Goal: Task Accomplishment & Management: Complete application form

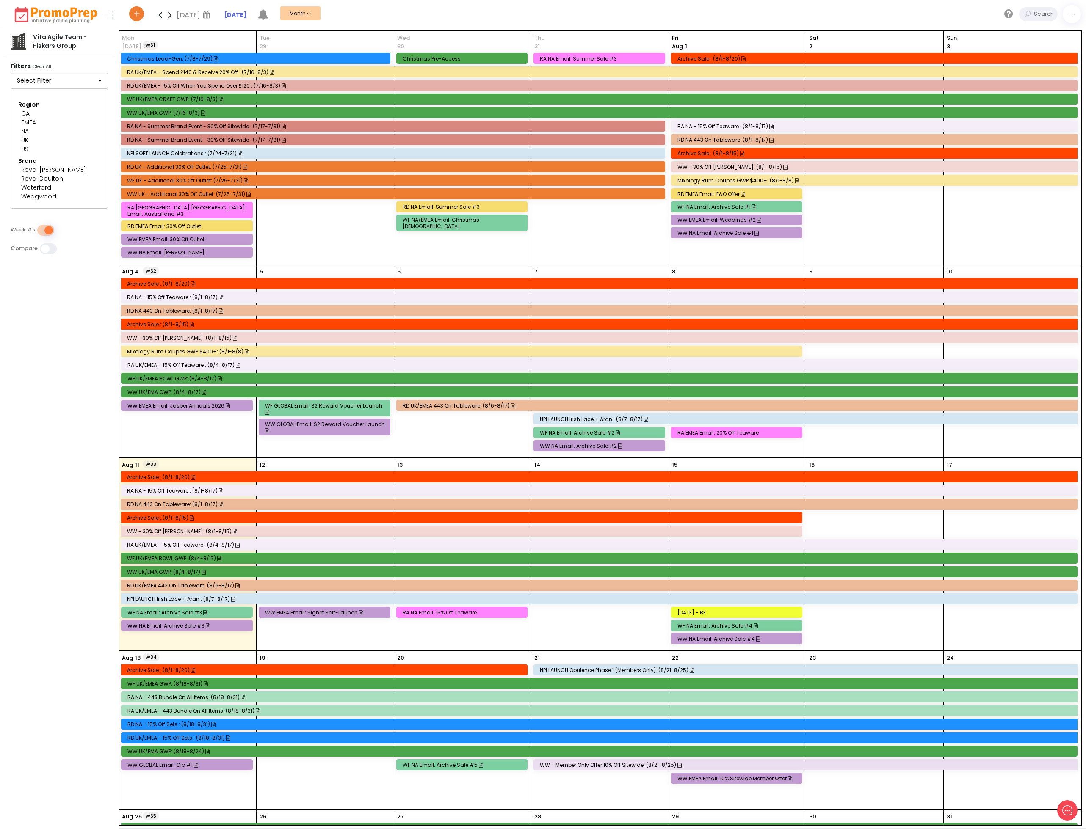
scroll to position [64, 0]
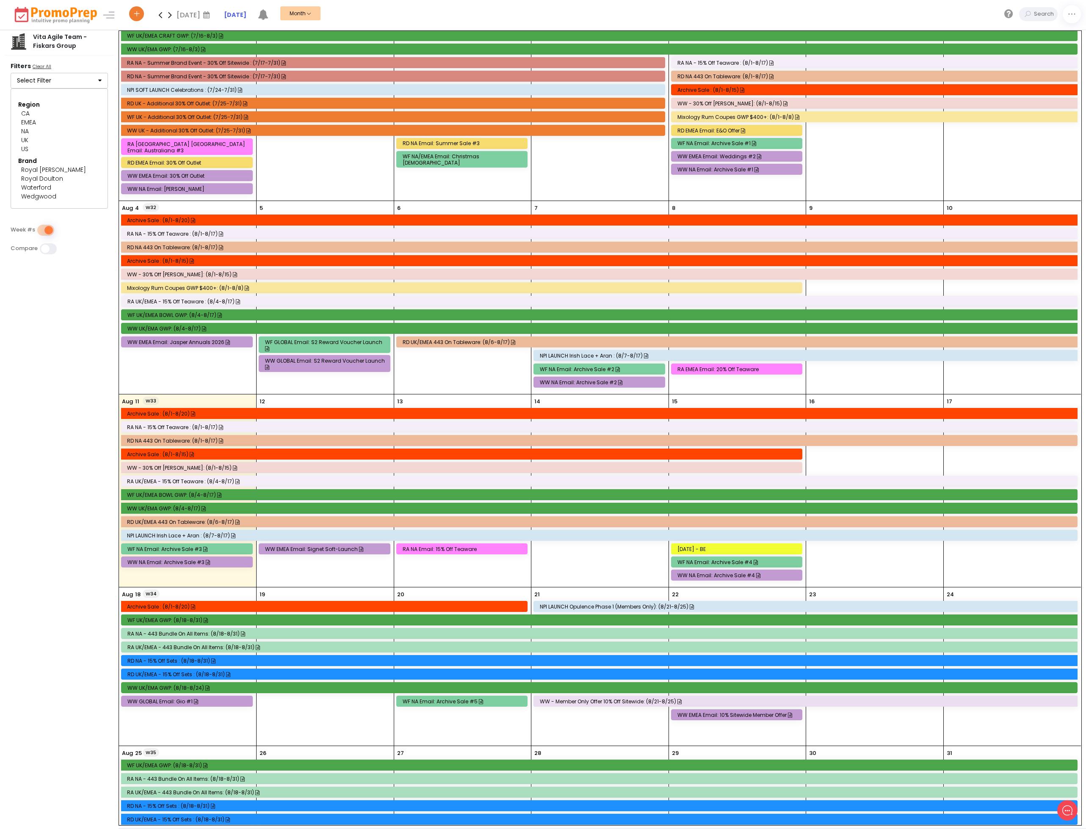
click at [168, 16] on icon at bounding box center [170, 14] width 10 height 17
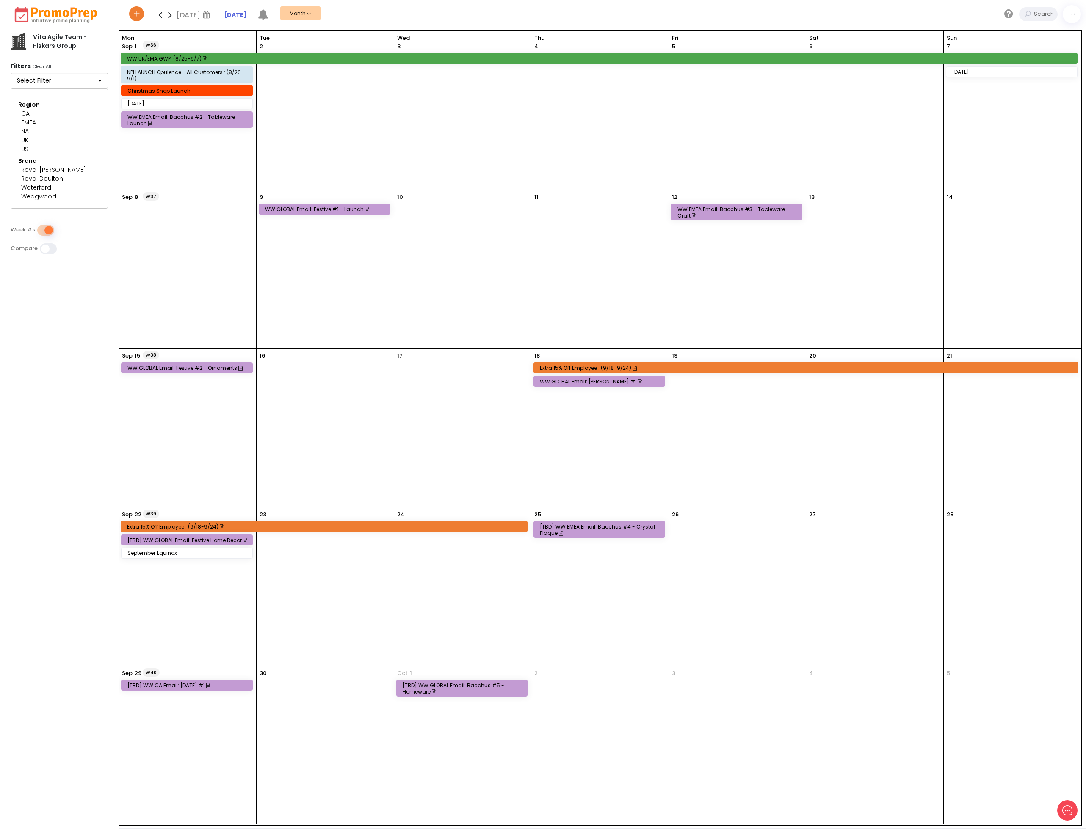
click at [205, 679] on div "W40 [DATE] [TBD] WW CA Email: [DATE] #1" at bounding box center [187, 745] width 137 height 159
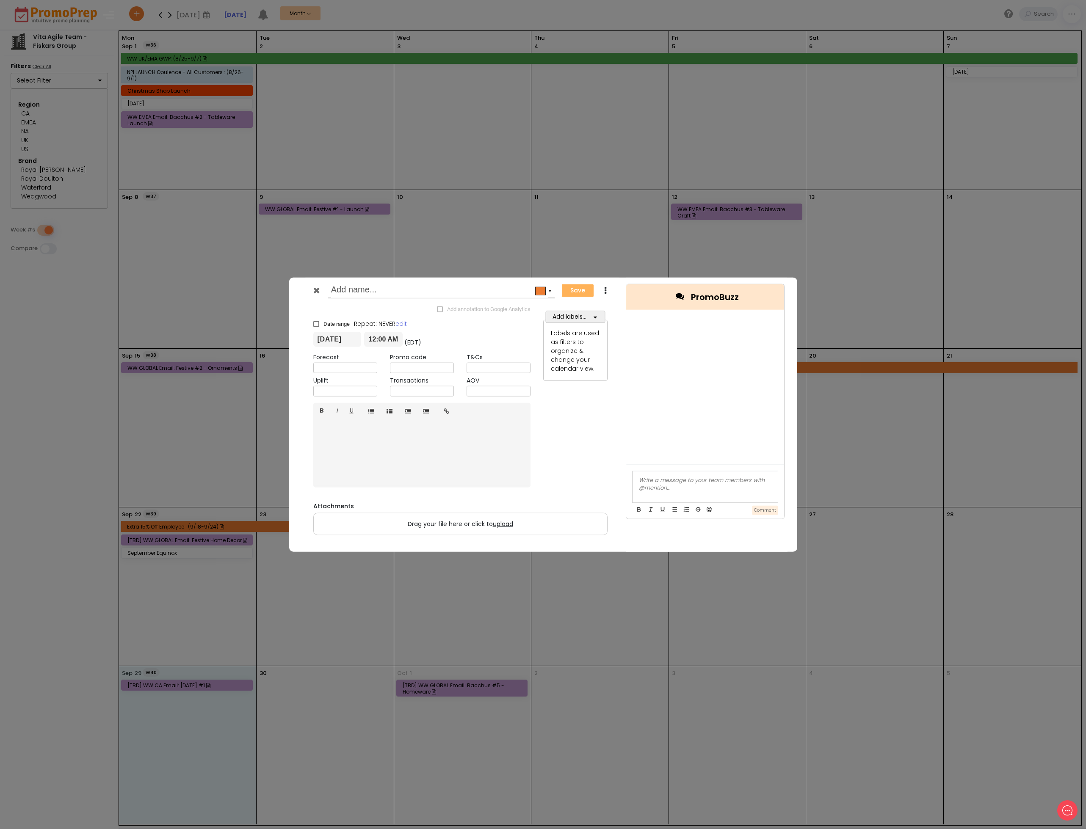
click at [314, 289] on icon at bounding box center [316, 290] width 6 height 8
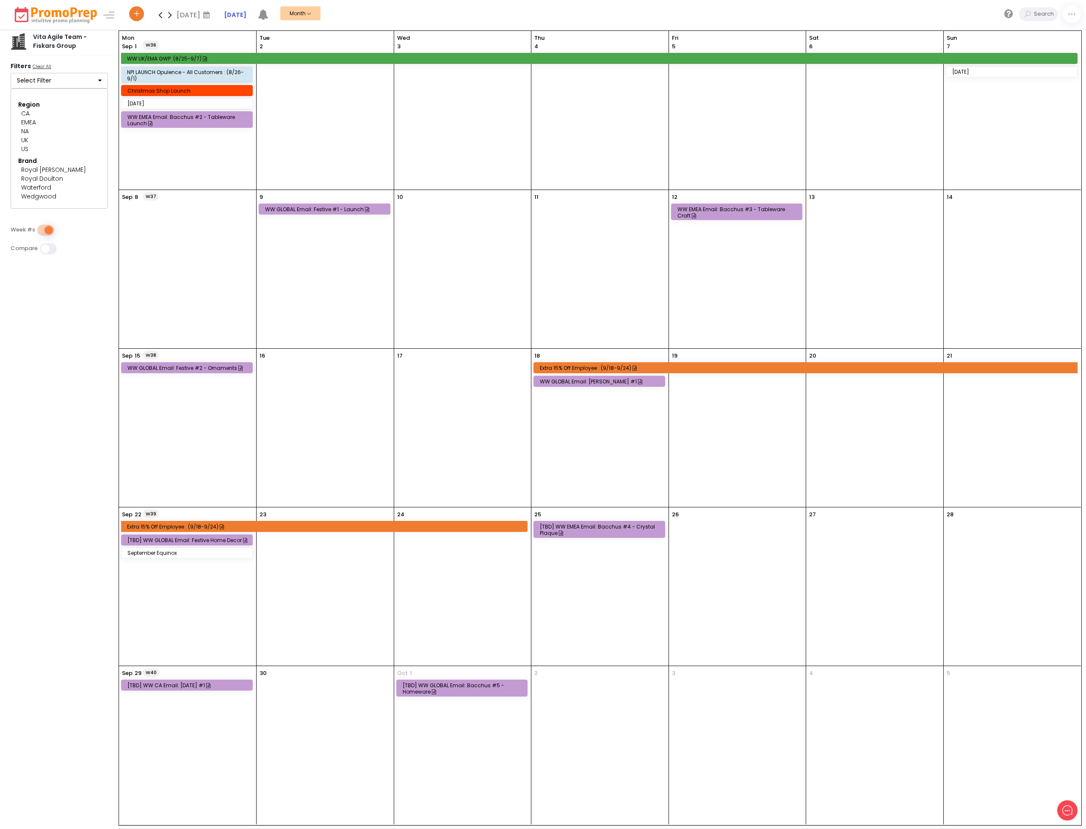
click at [197, 540] on div "[TBD] WW GLOBAL Email: Festive Home Decor" at bounding box center [188, 540] width 122 height 6
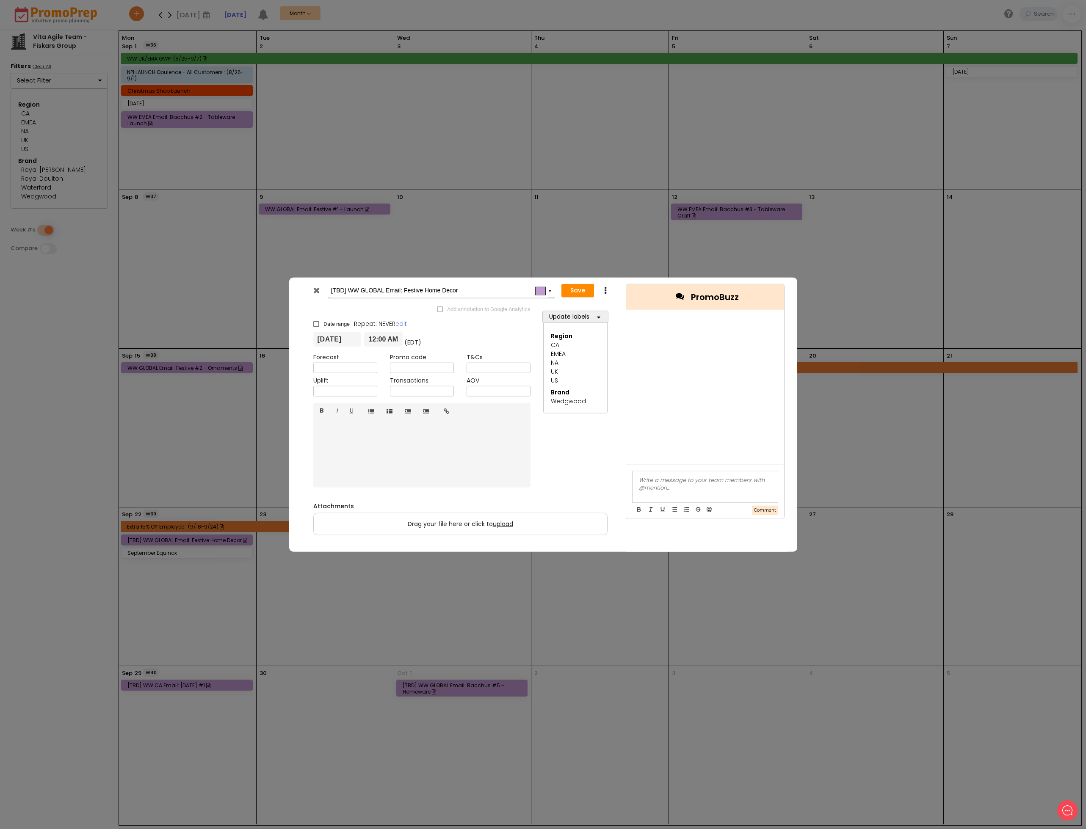
click at [347, 290] on input "[TBD] WW GLOBAL Email: Festive Home Decor" at bounding box center [439, 290] width 217 height 15
type input "WW GLOBAL Email: Festive Home Decor"
click at [580, 291] on button "Save" at bounding box center [577, 291] width 33 height 14
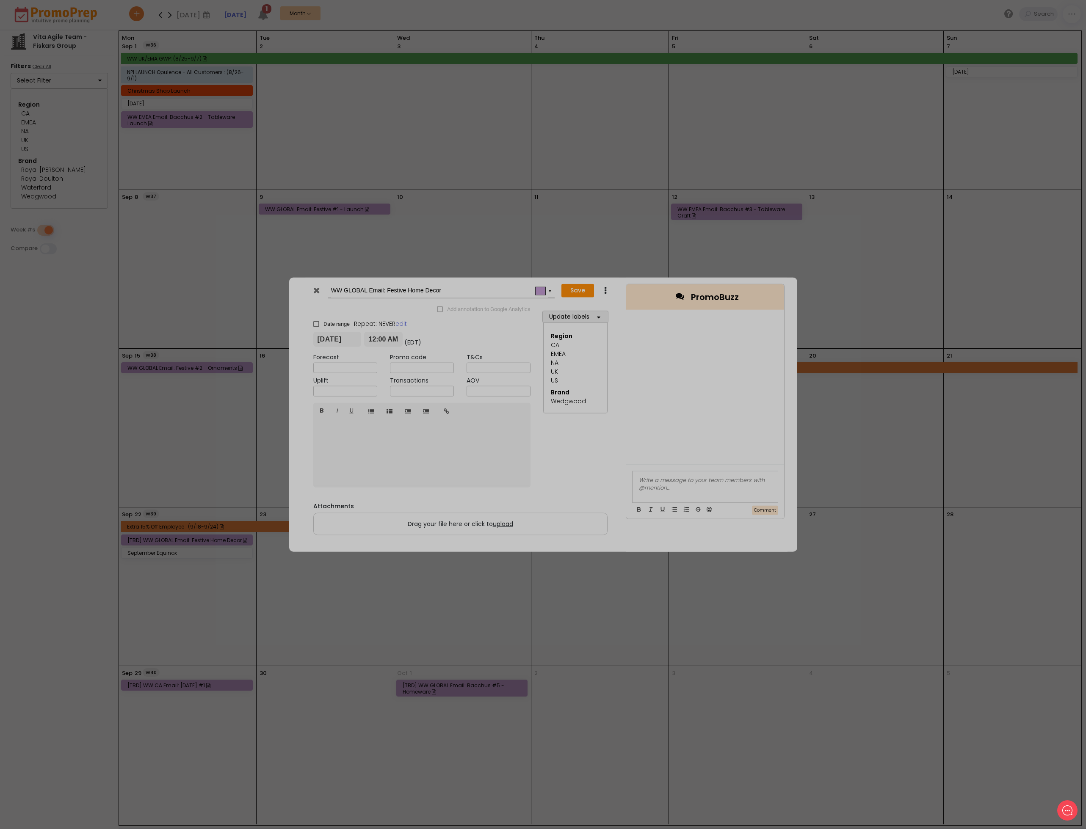
type input "[DATE]"
type input "00:00"
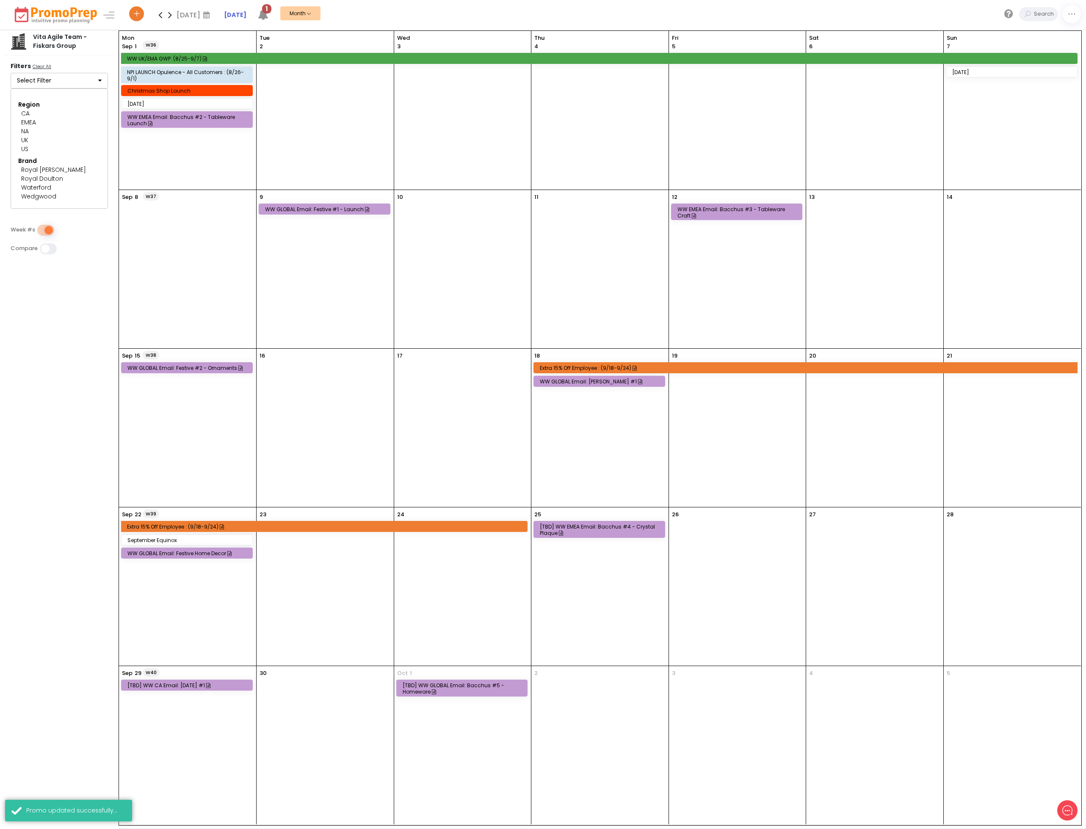
click at [615, 530] on div "[TBD] WW EMEA Email: Bacchus #4 - Crystal Plaque" at bounding box center [601, 530] width 122 height 13
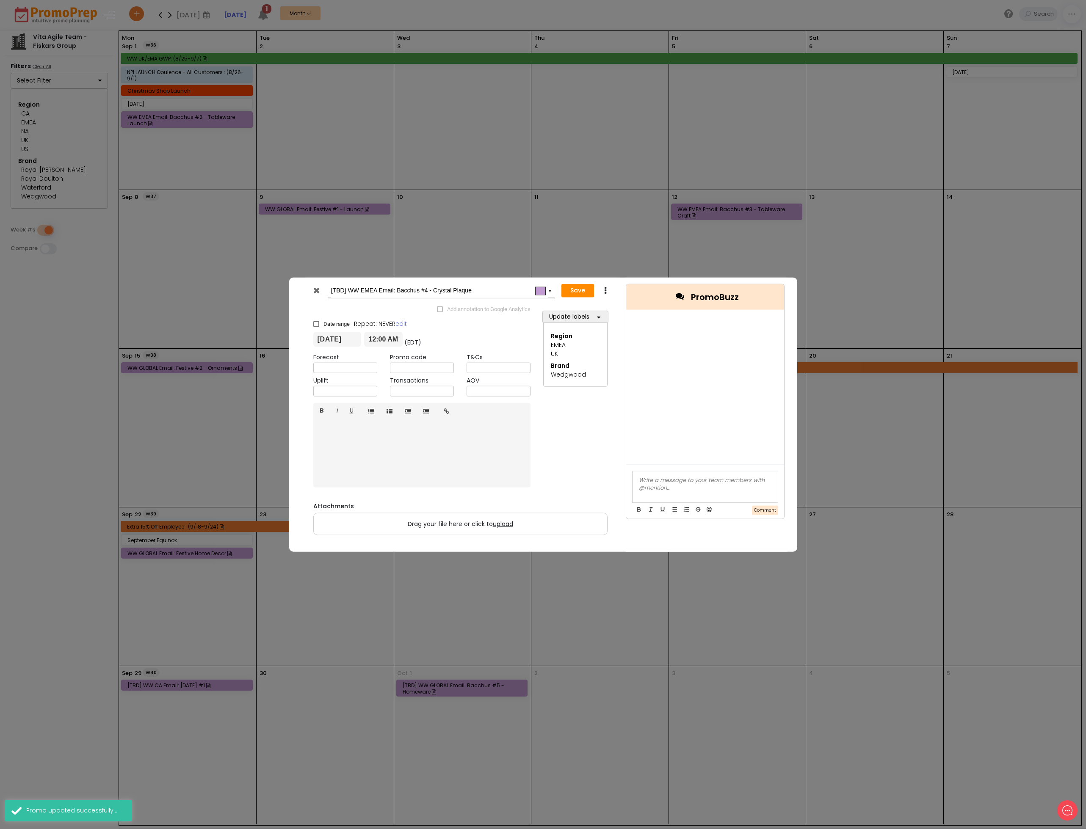
click at [348, 289] on input "[TBD] WW EMEA Email: Bacchus #4 - Crystal Plaque" at bounding box center [439, 290] width 217 height 15
type input "WW EMEA Email: Bacchus #4 - Crystal Plaque"
click at [584, 291] on button "Save" at bounding box center [577, 291] width 33 height 14
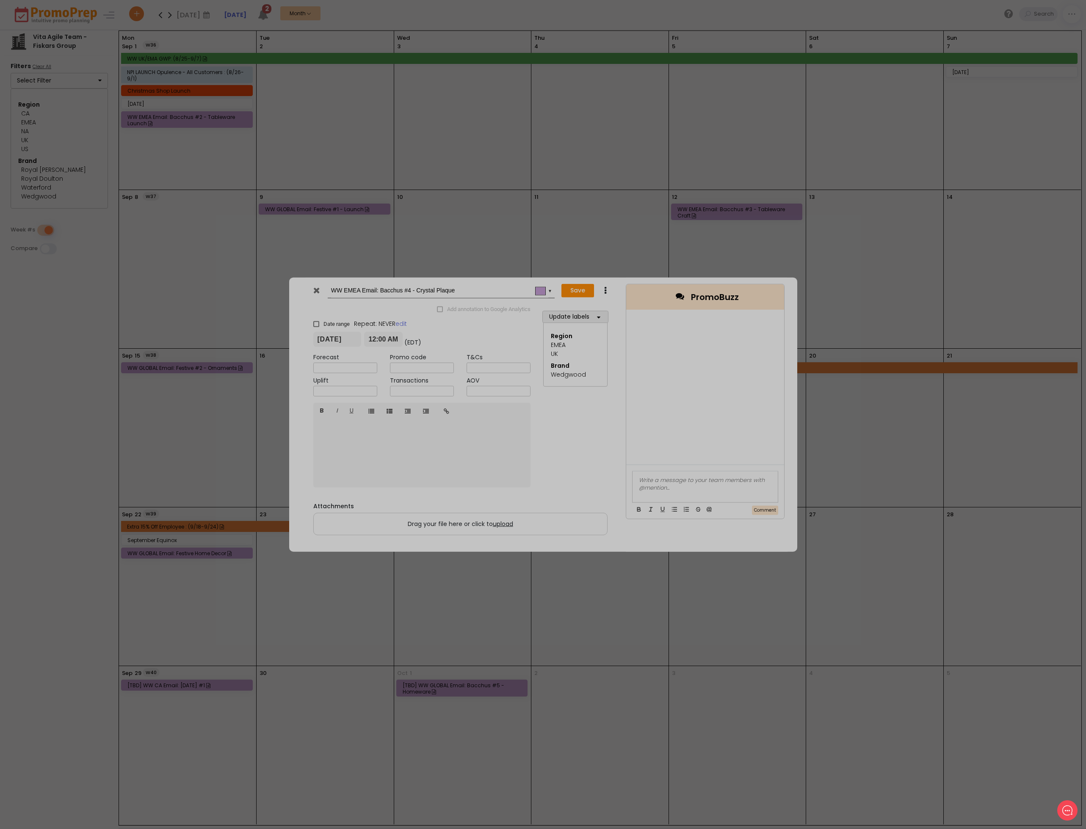
type input "[DATE]"
type input "00:00"
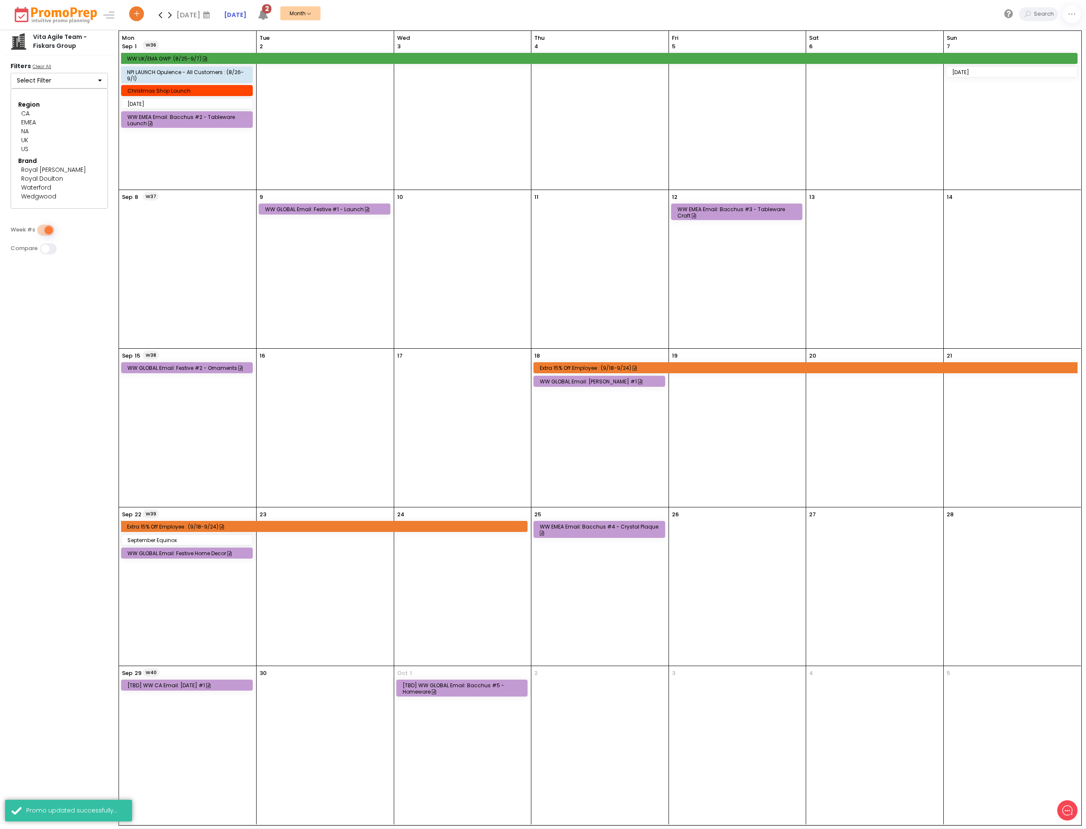
click at [191, 684] on div "[TBD] WW CA Email: [DATE] #1" at bounding box center [188, 686] width 122 height 6
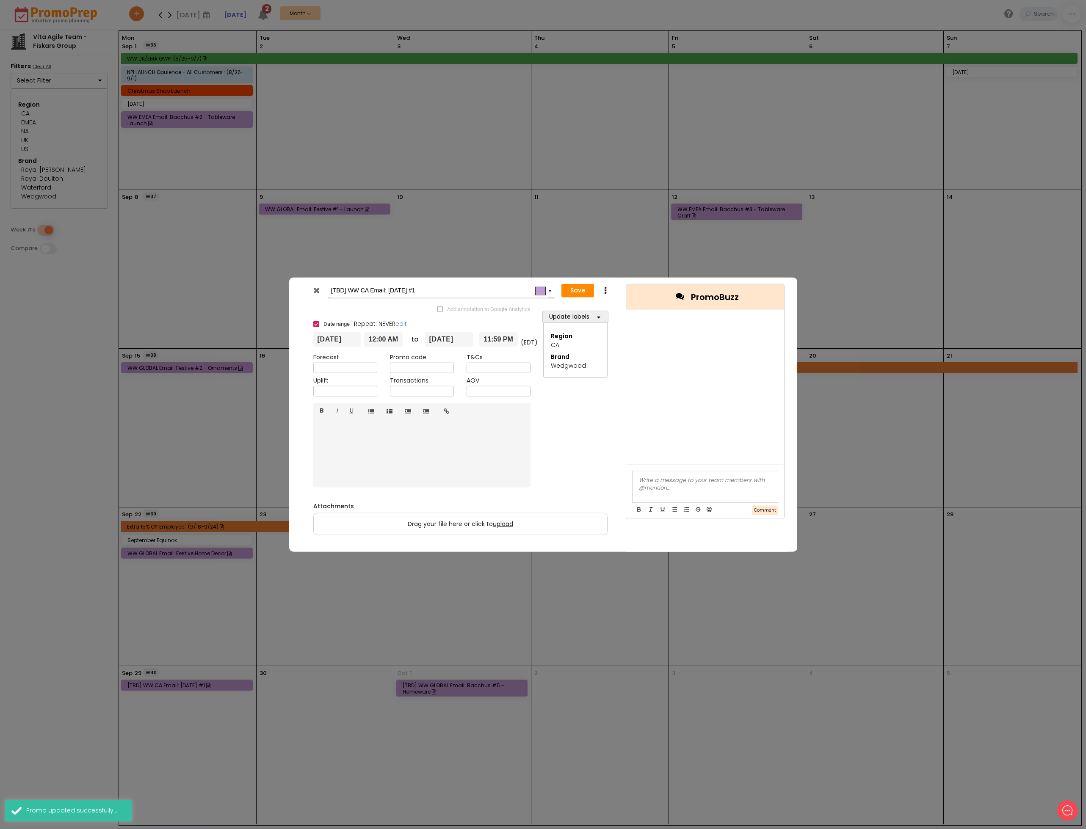
click at [349, 290] on input "[TBD] WW CA Email: [DATE] #1" at bounding box center [439, 290] width 217 height 15
type input "WW CA Email: [DATE] #1"
click at [579, 291] on button "Save" at bounding box center [577, 291] width 33 height 14
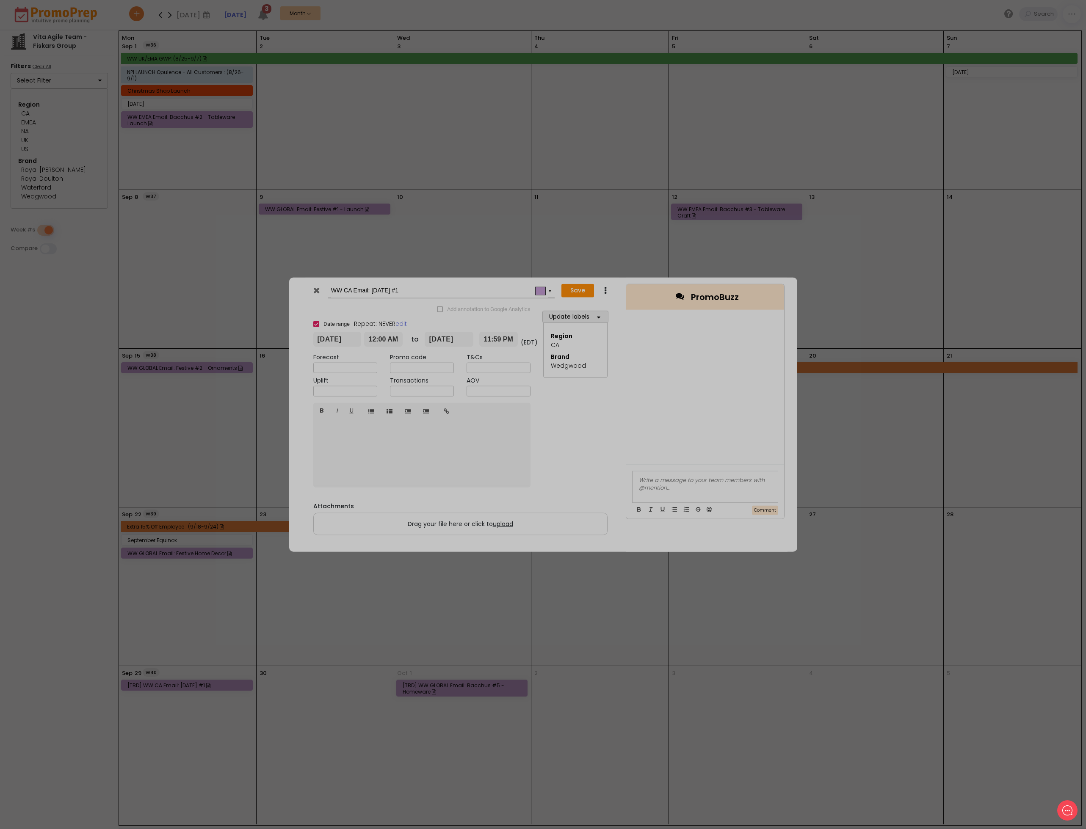
type input "[DATE]"
type input "00:00"
type input "[DATE]"
type input "23:59"
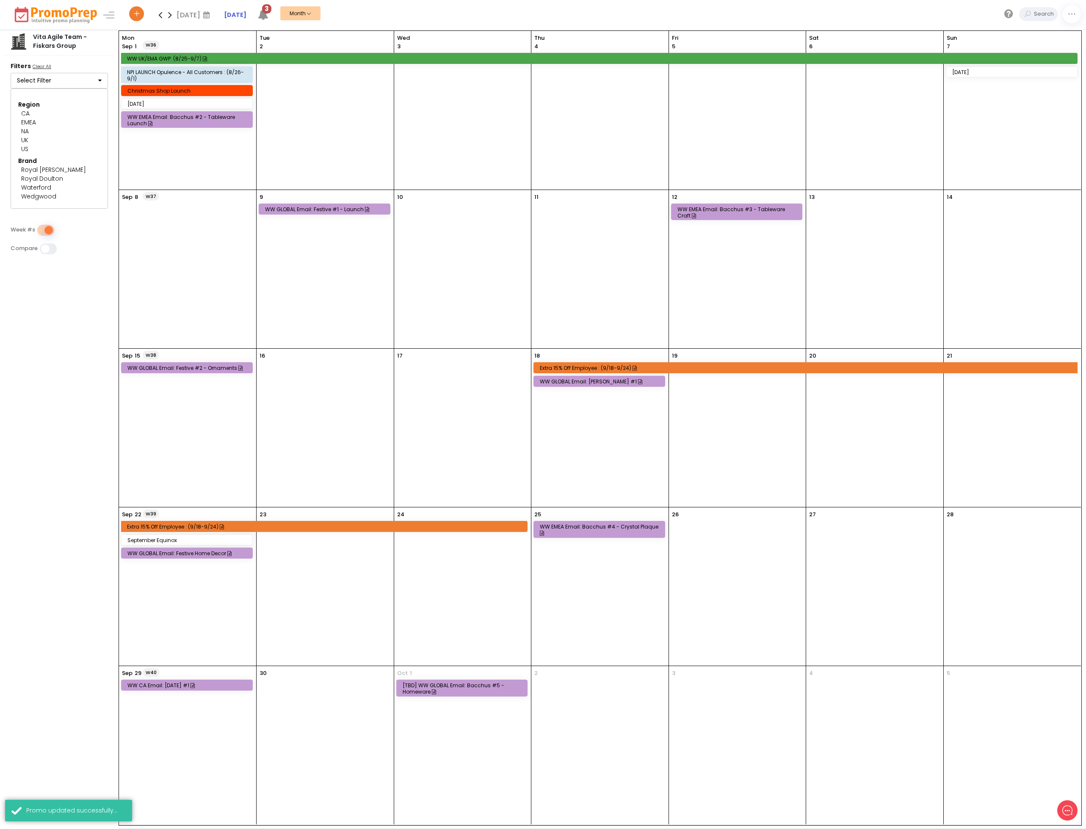
click at [482, 691] on div "[TBD] WW GLOBAL Email: Bacchus #5 - Homeware" at bounding box center [464, 689] width 122 height 13
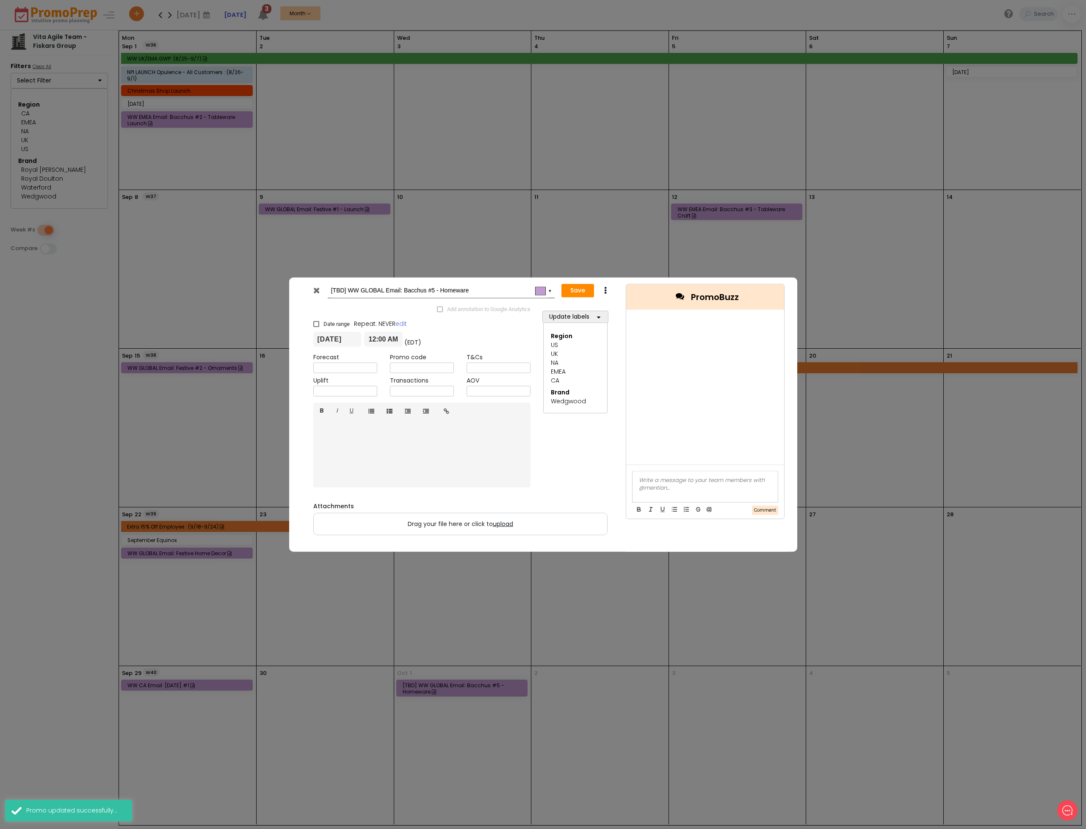
click at [346, 288] on input "[TBD] WW GLOBAL Email: Bacchus #5 - Homeware" at bounding box center [439, 290] width 217 height 15
type input "WW GLOBAL Email: Bacchus #5 - Homeware"
click at [570, 291] on button "Save" at bounding box center [577, 291] width 33 height 14
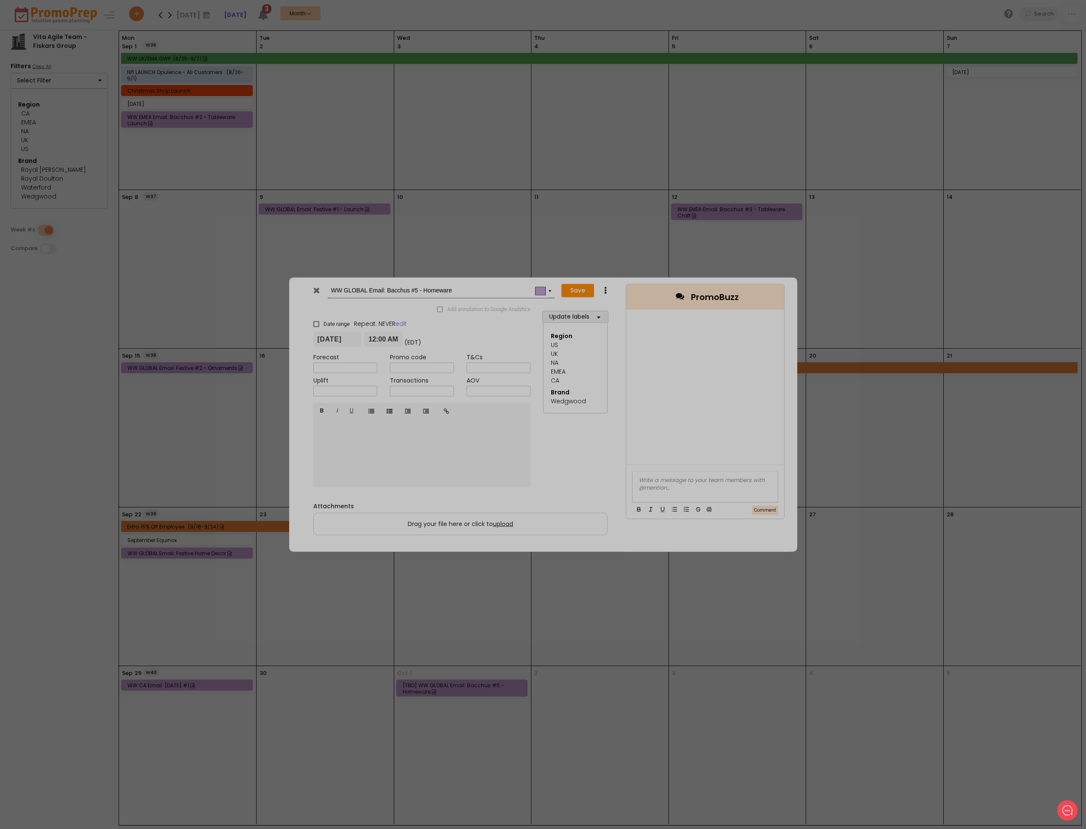
type input "[DATE]"
type input "00:00"
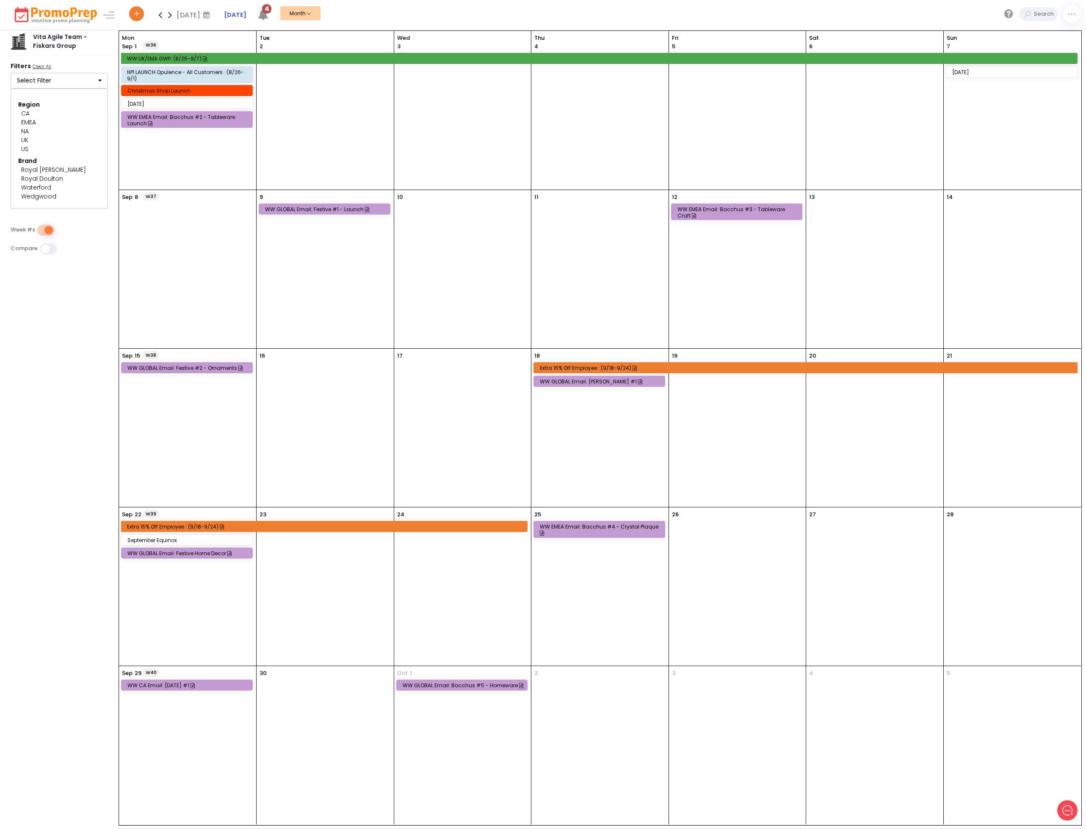
click at [159, 19] on icon at bounding box center [160, 14] width 10 height 17
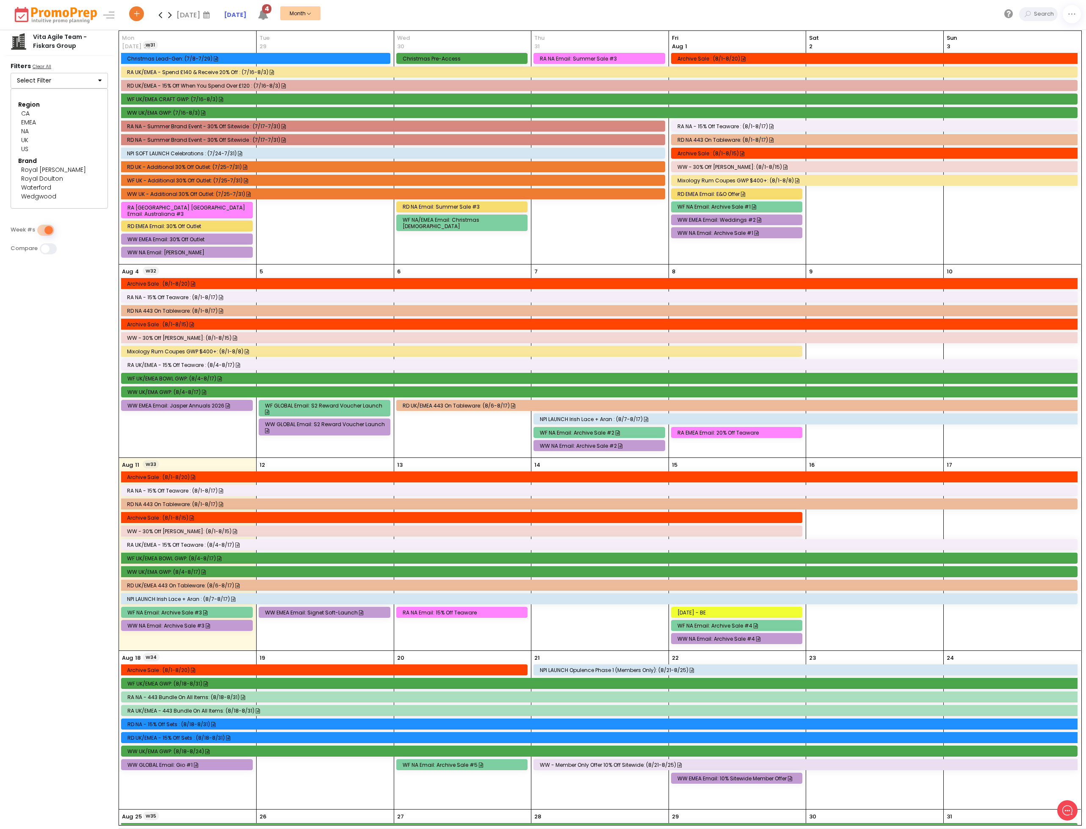
click at [504, 636] on div "13 RA NA Email: 15% off Teaware" at bounding box center [462, 554] width 137 height 193
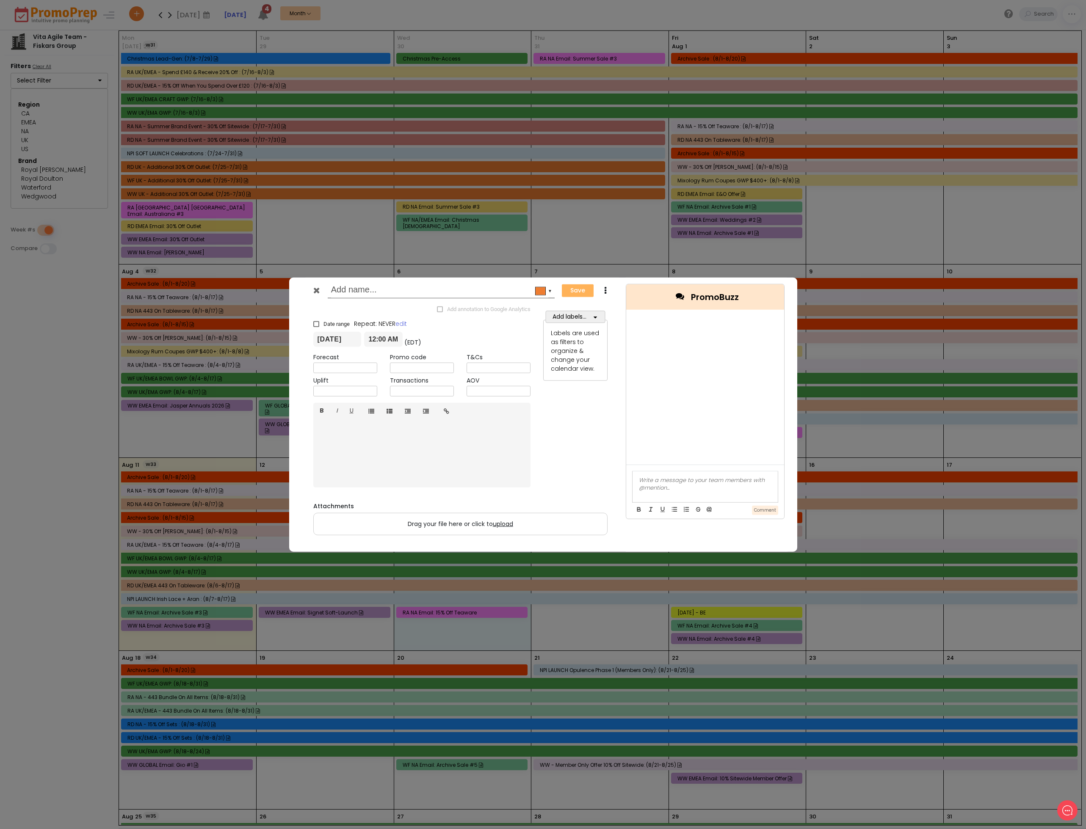
click at [358, 291] on input "text" at bounding box center [439, 290] width 217 height 15
click at [328, 289] on div "WF EMEA Email: Outlet Offer #ee7d31 ▼" at bounding box center [441, 291] width 227 height 16
click at [333, 288] on input "WF EMEA Email: Outlet Offer" at bounding box center [439, 290] width 217 height 15
type input "[TBD] WF EMEA Email: Outlet Offer"
click at [587, 319] on button "Add labels..." at bounding box center [576, 317] width 60 height 12
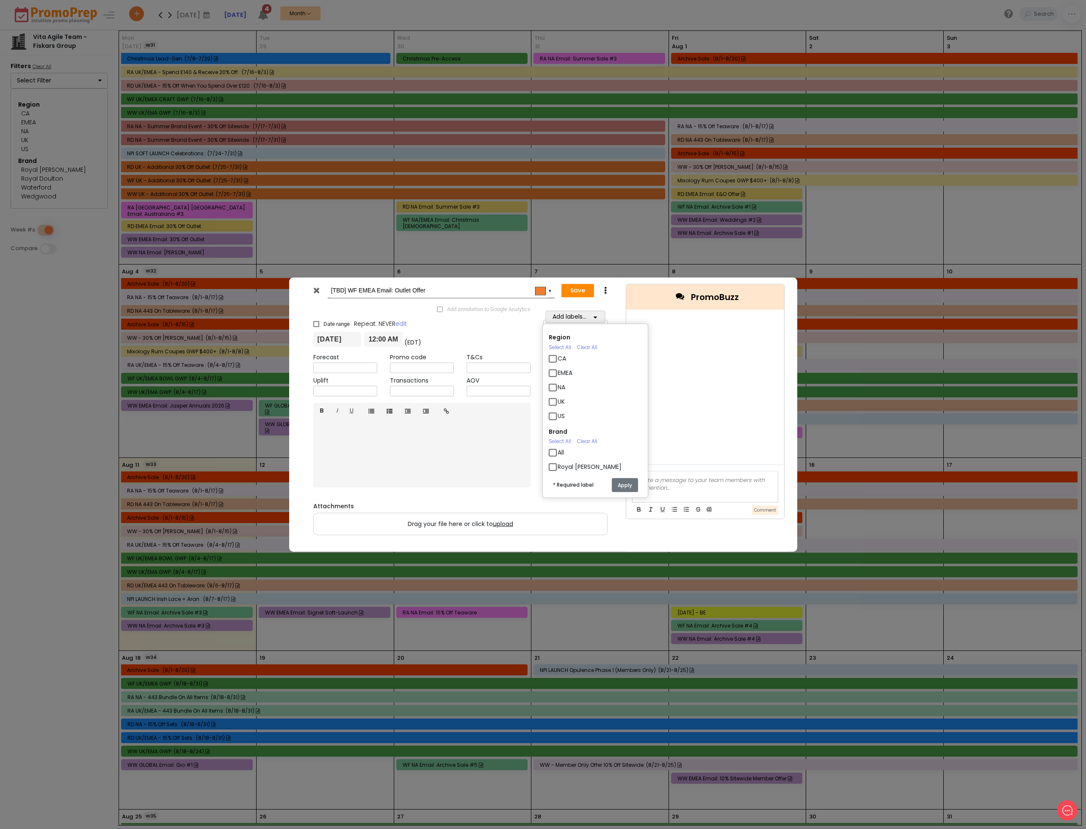
click at [558, 372] on label "EMEA" at bounding box center [565, 372] width 15 height 9
click at [558, 372] on input "EMEA" at bounding box center [561, 370] width 6 height 6
checkbox input "true"
click at [558, 398] on label "UK" at bounding box center [561, 401] width 7 height 9
click at [558, 398] on input "UK" at bounding box center [561, 398] width 6 height 6
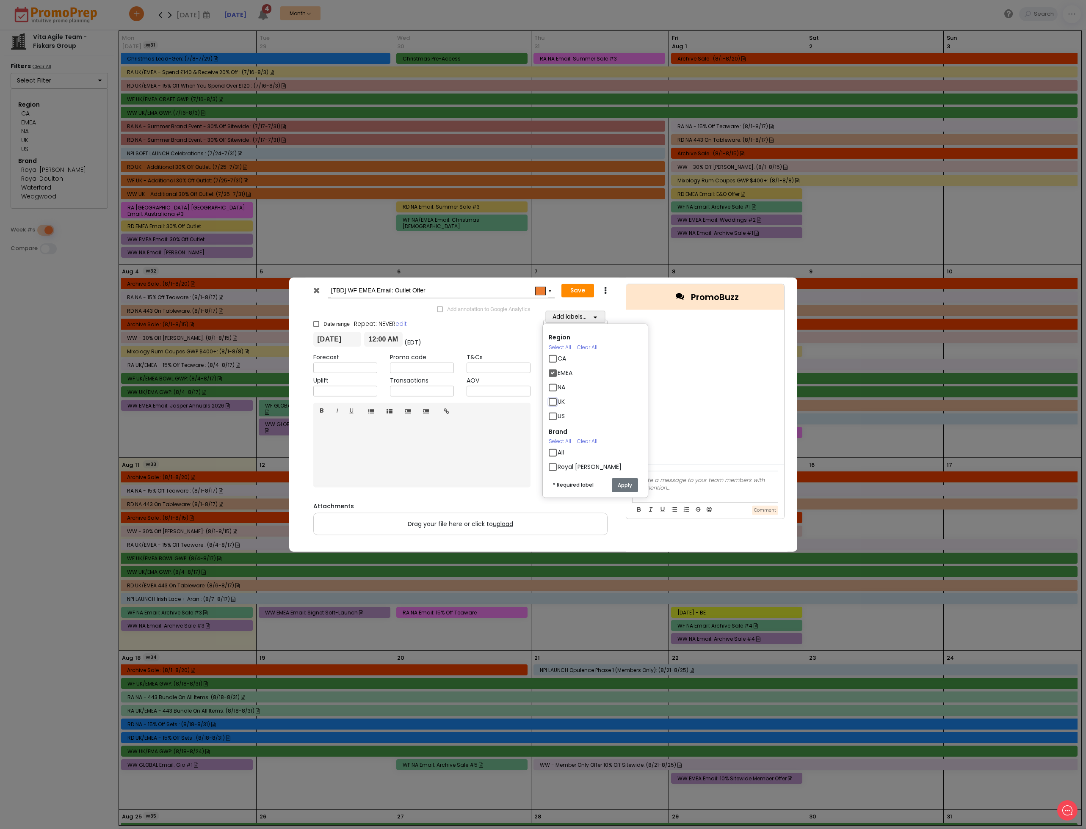
checkbox input "true"
click at [549, 426] on div "Waterford" at bounding box center [595, 433] width 93 height 14
click at [558, 430] on label "Waterford" at bounding box center [573, 432] width 30 height 9
click at [558, 430] on input "Waterford" at bounding box center [561, 429] width 6 height 6
checkbox input "true"
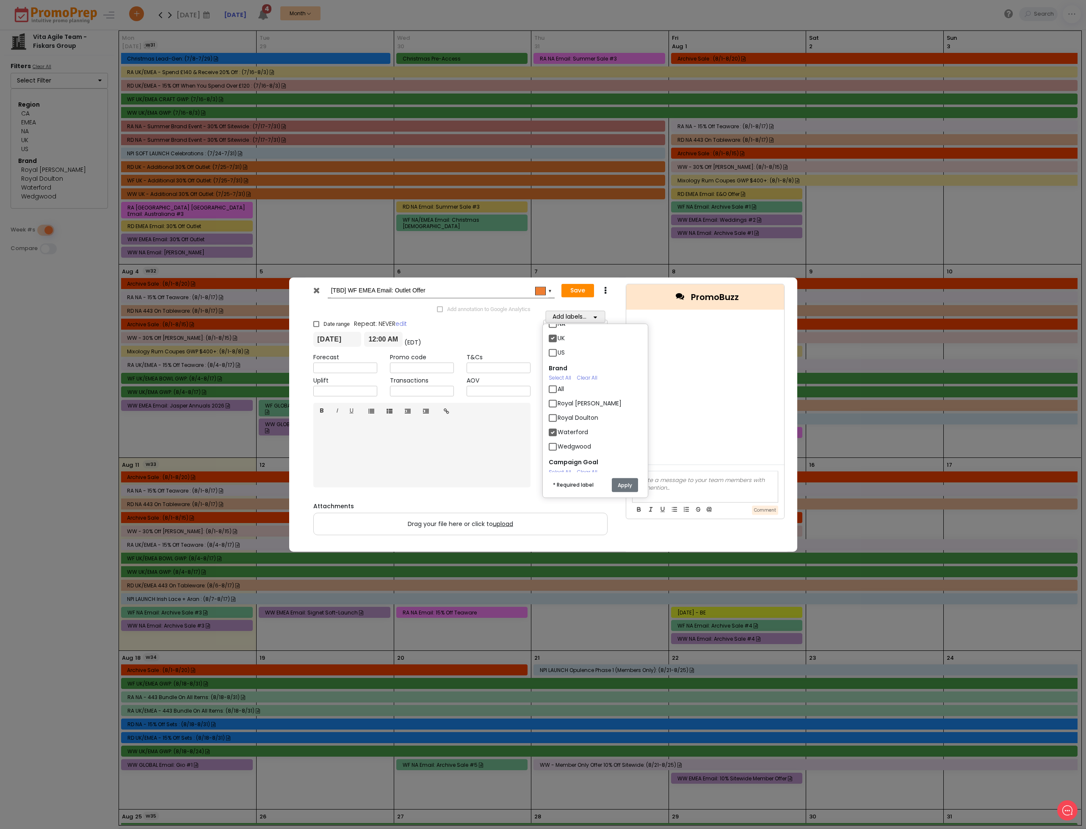
click at [629, 483] on button "Apply" at bounding box center [625, 485] width 26 height 14
click at [547, 287] on div "▼" at bounding box center [544, 291] width 20 height 12
click at [542, 350] on span at bounding box center [542, 346] width 7 height 7
click at [586, 291] on button "Save" at bounding box center [577, 291] width 33 height 14
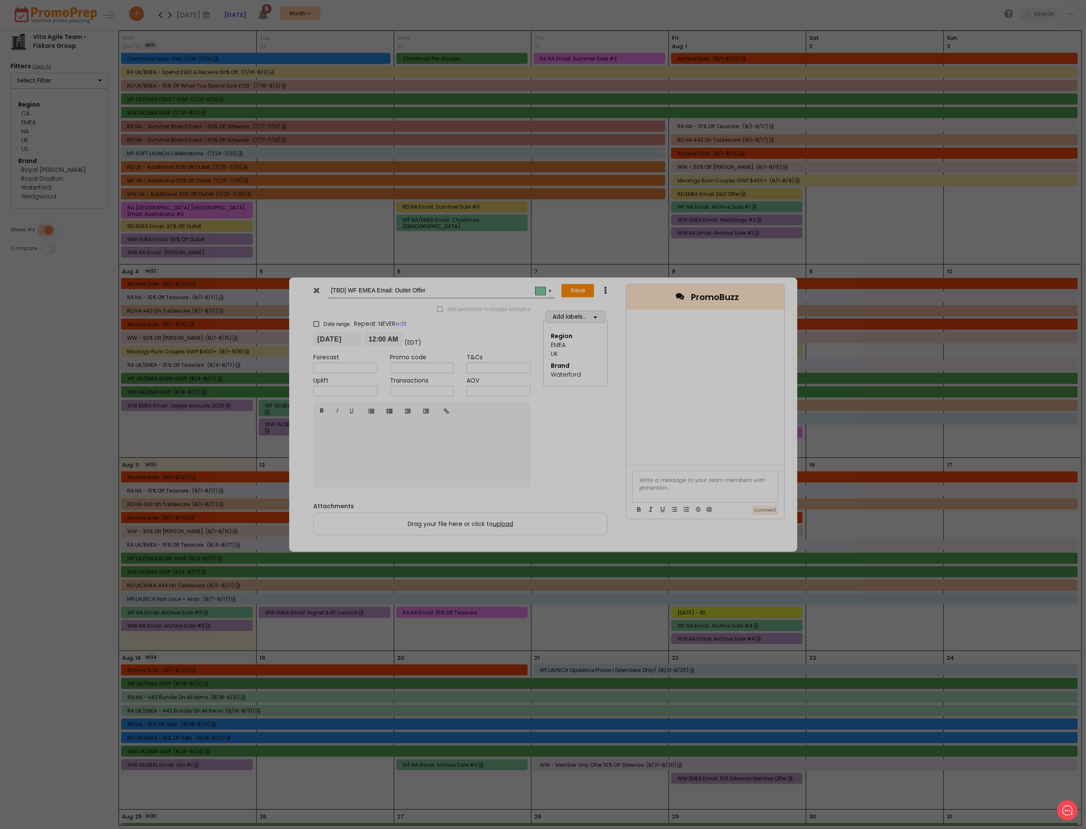
checkbox input "true"
type input "[DATE]"
type input "00:00"
type input "[DATE]"
type input "23:59"
